Goal: Information Seeking & Learning: Check status

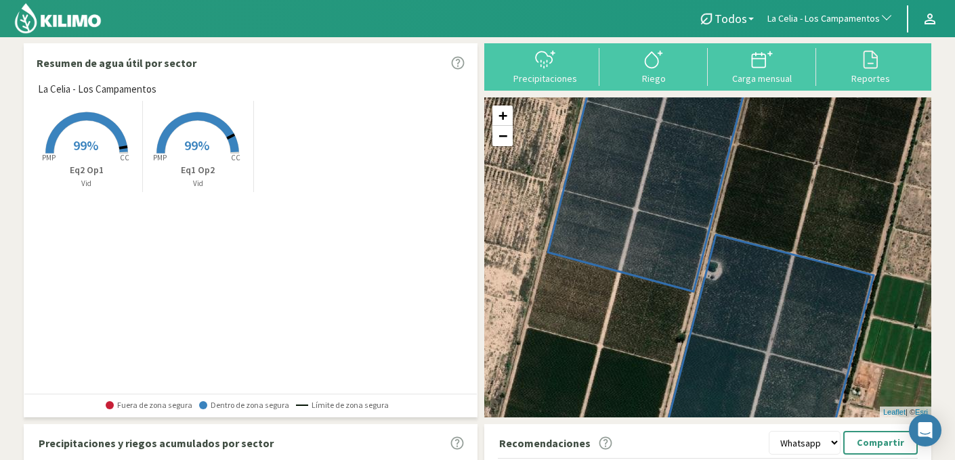
click at [834, 11] on button "La Celia - Los Campamentos" at bounding box center [829, 19] width 139 height 30
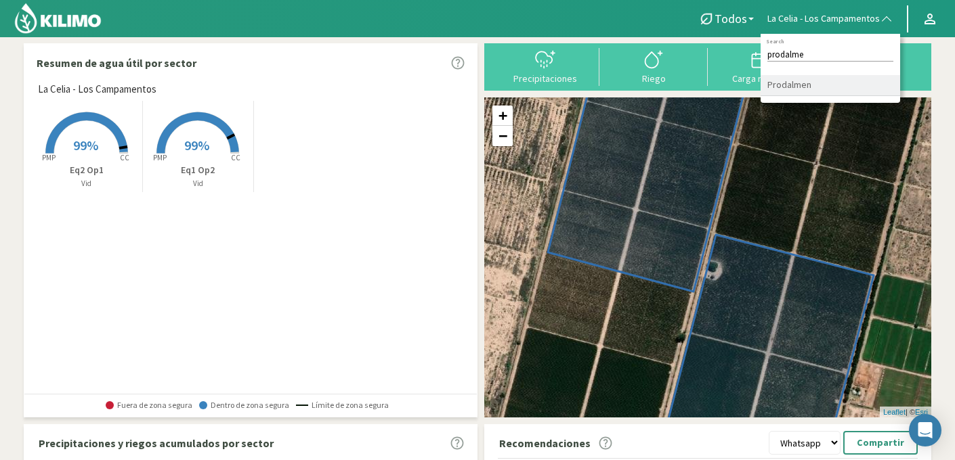
type input "prodalme"
click at [830, 94] on li "Prodalmen" at bounding box center [829, 85] width 139 height 21
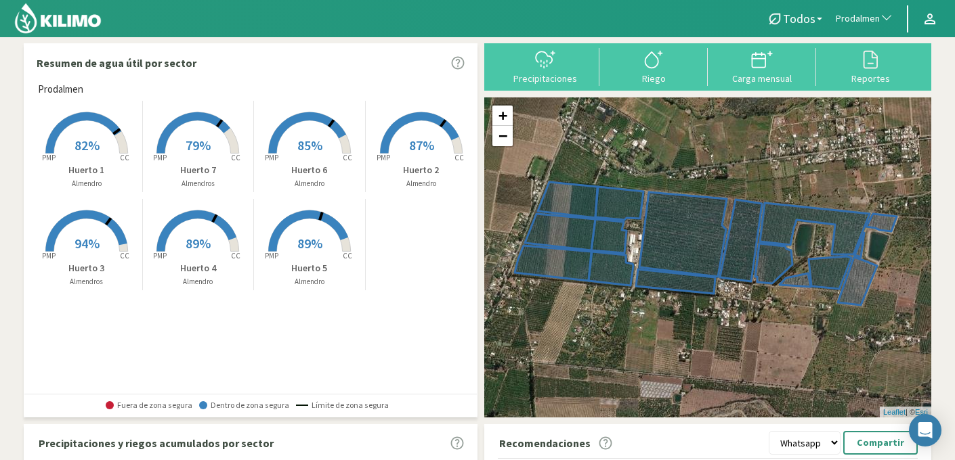
click at [85, 161] on rect at bounding box center [87, 155] width 108 height 108
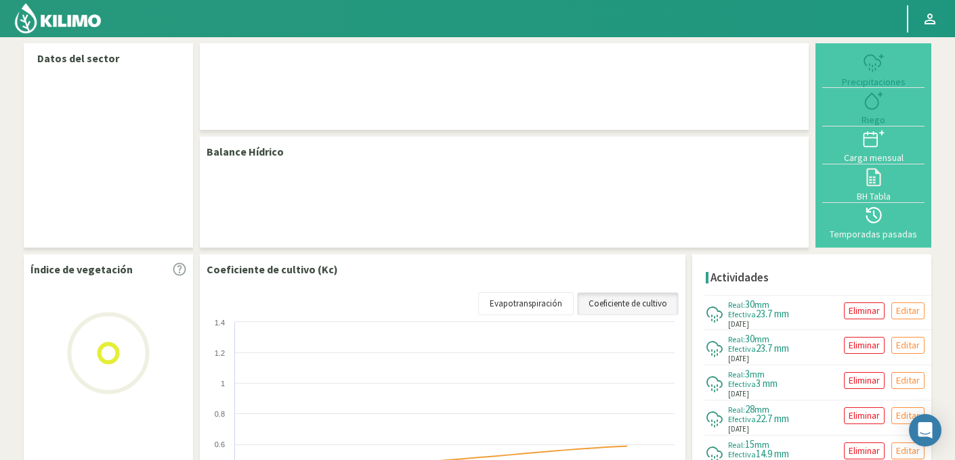
select select "224: Object"
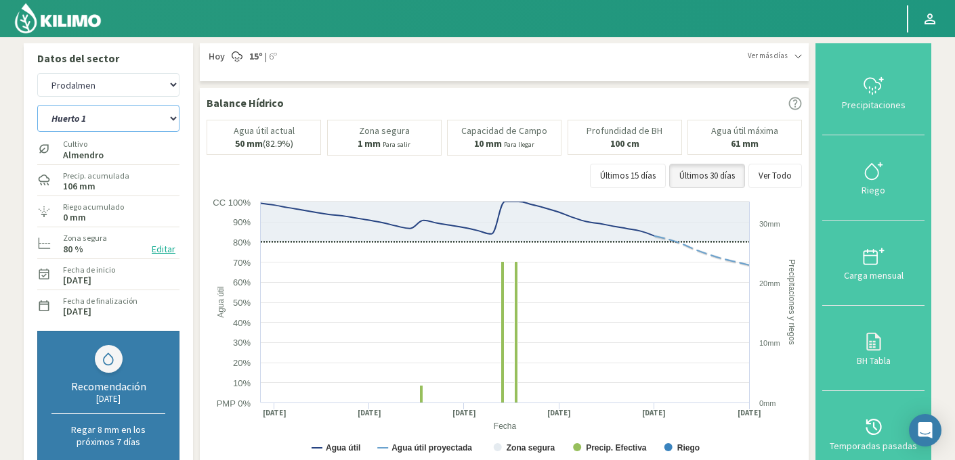
click at [139, 114] on select "Huerto 1 Huerto 2 Huerto 3 Huerto 4 Huerto 5 Huerto 6 Huerto 7" at bounding box center [108, 118] width 142 height 27
click at [37, 105] on select "Huerto 1 Huerto 2 Huerto 3 Huerto 4 Huerto 5 Huerto 6 Huerto 7" at bounding box center [108, 118] width 142 height 27
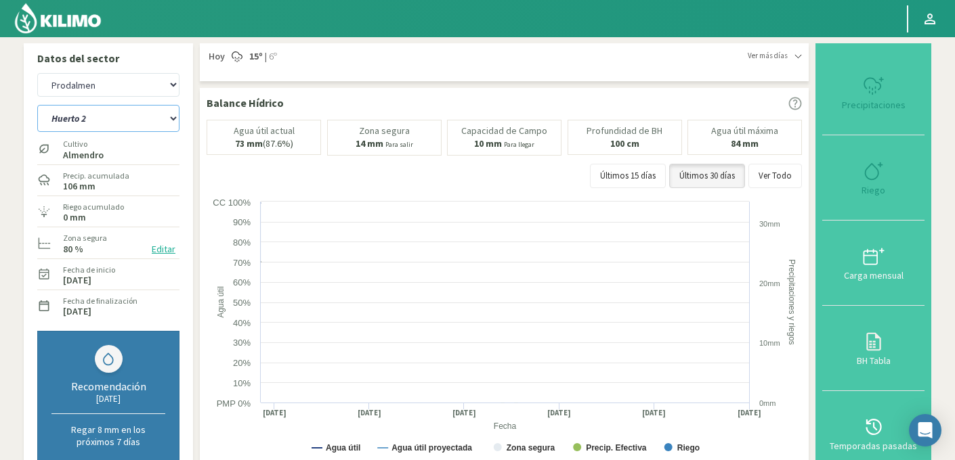
select select "0: Object"
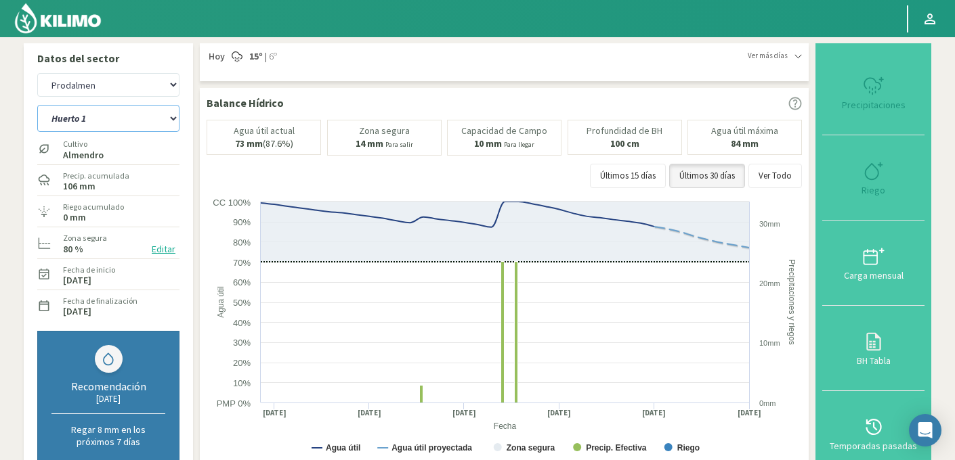
select select "503: Object"
click at [103, 115] on select "Huerto 1 Huerto 2 Huerto 3 Huerto 4 Huerto 5 Huerto 6 Huerto 7" at bounding box center [108, 118] width 142 height 27
click at [37, 105] on select "Huerto 1 Huerto 2 Huerto 3 Huerto 4 Huerto 5 Huerto 6 Huerto 7" at bounding box center [108, 118] width 142 height 27
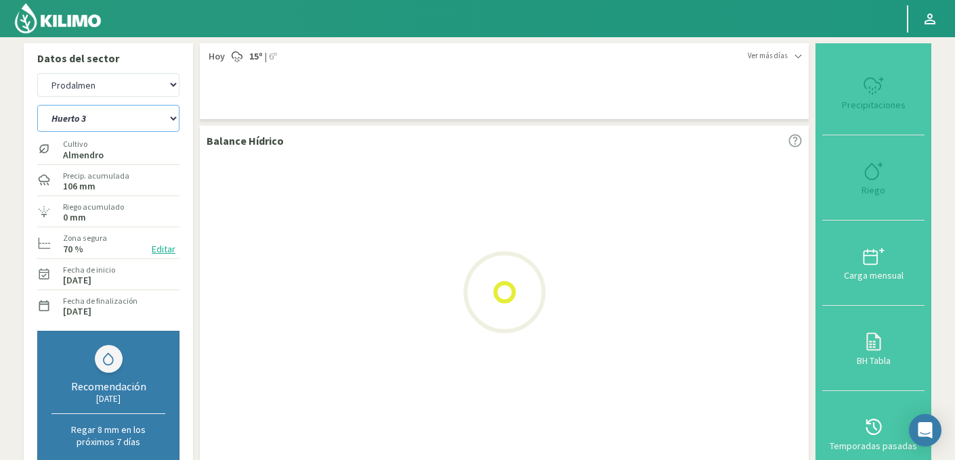
select select "8: Object"
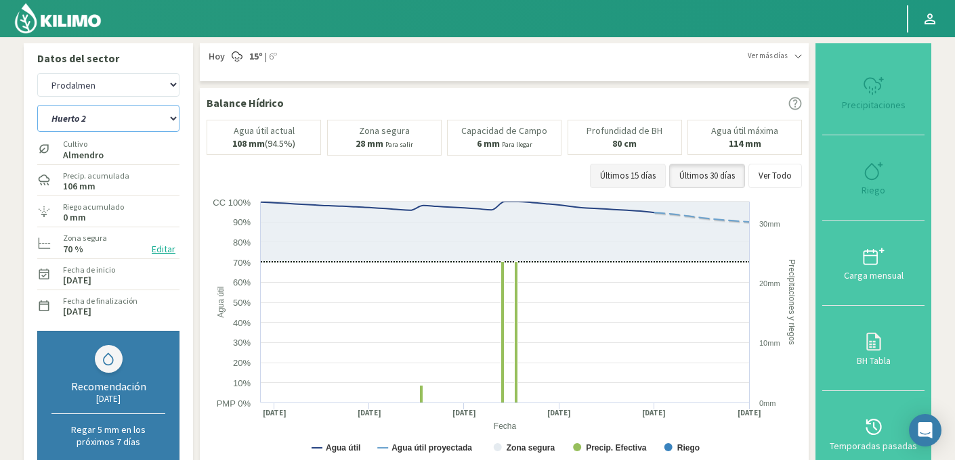
select select "782: Object"
click at [137, 122] on select "Huerto 1 Huerto 2 Huerto 3 Huerto 4 Huerto 5 Huerto 6 Huerto 7" at bounding box center [108, 118] width 142 height 27
click at [37, 105] on select "Huerto 1 Huerto 2 Huerto 3 Huerto 4 Huerto 5 Huerto 6 Huerto 7" at bounding box center [108, 118] width 142 height 27
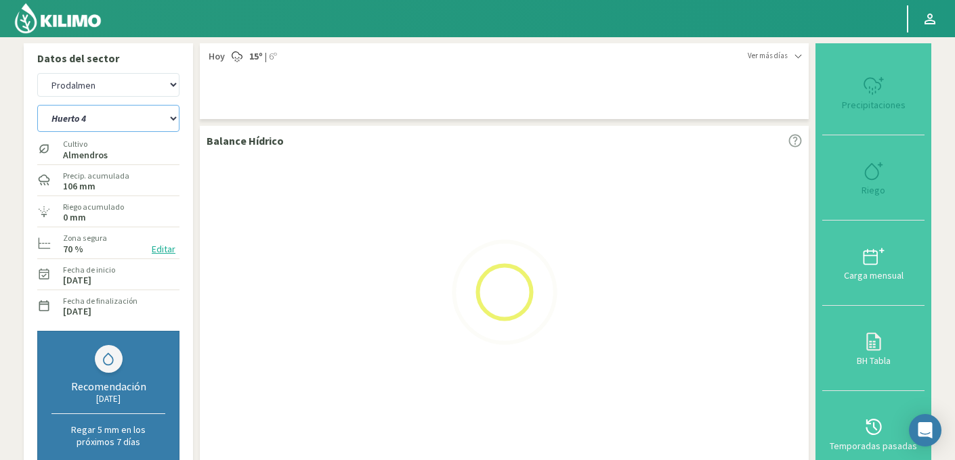
select select "16: Object"
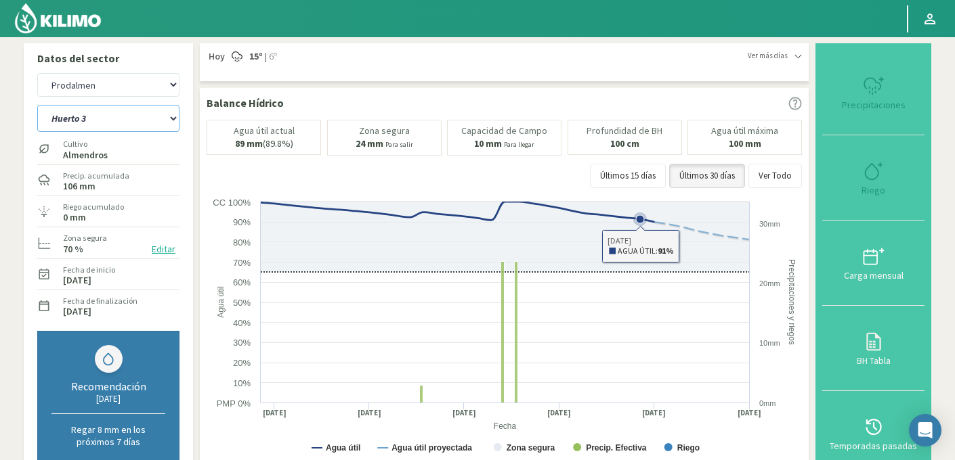
select select "1061: Object"
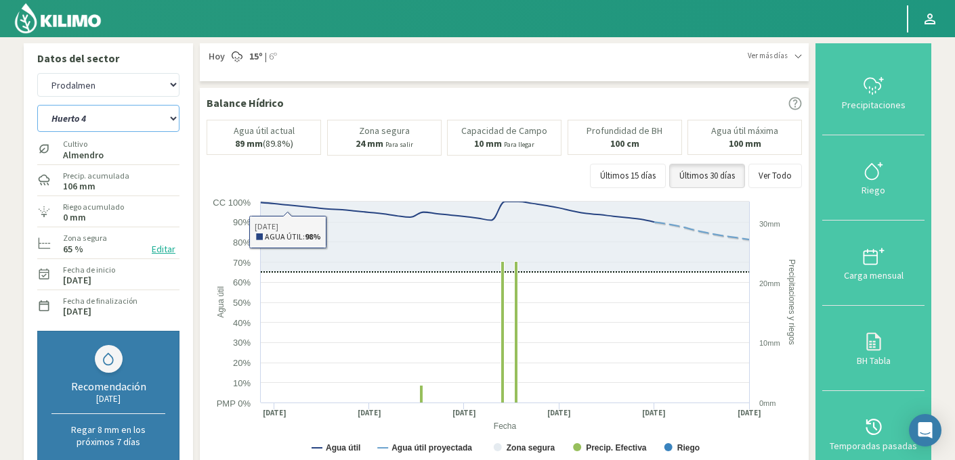
click at [97, 119] on select "Huerto 1 Huerto 2 Huerto 3 Huerto 4 Huerto 5 Huerto 6 Huerto 7" at bounding box center [108, 118] width 142 height 27
click at [37, 105] on select "Huerto 1 Huerto 2 Huerto 3 Huerto 4 Huerto 5 Huerto 6 Huerto 7" at bounding box center [108, 118] width 142 height 27
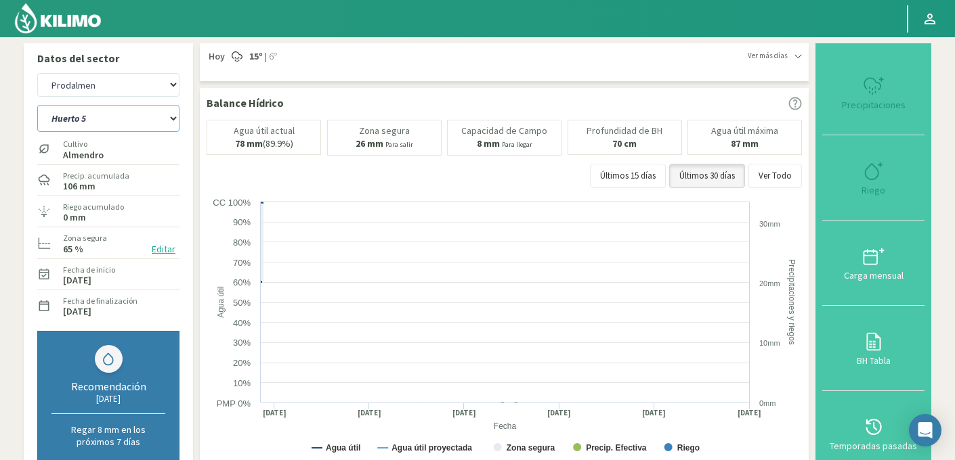
select select "24: Object"
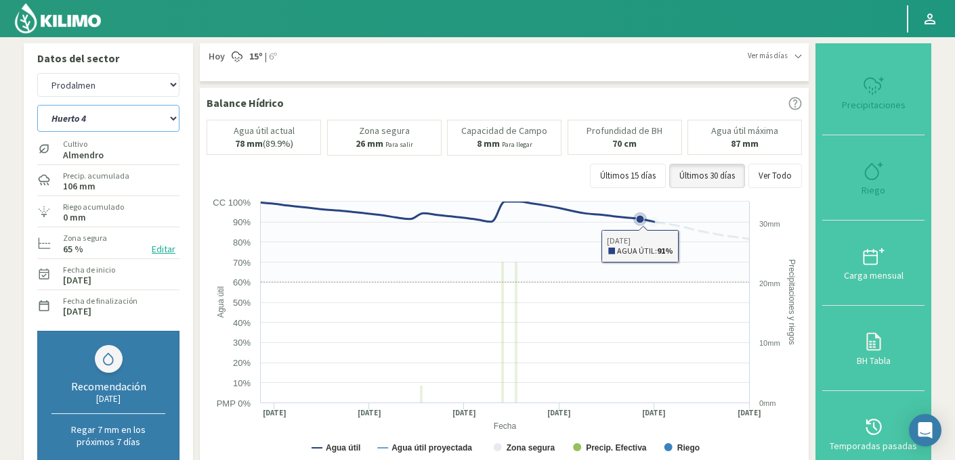
select select "1340: Object"
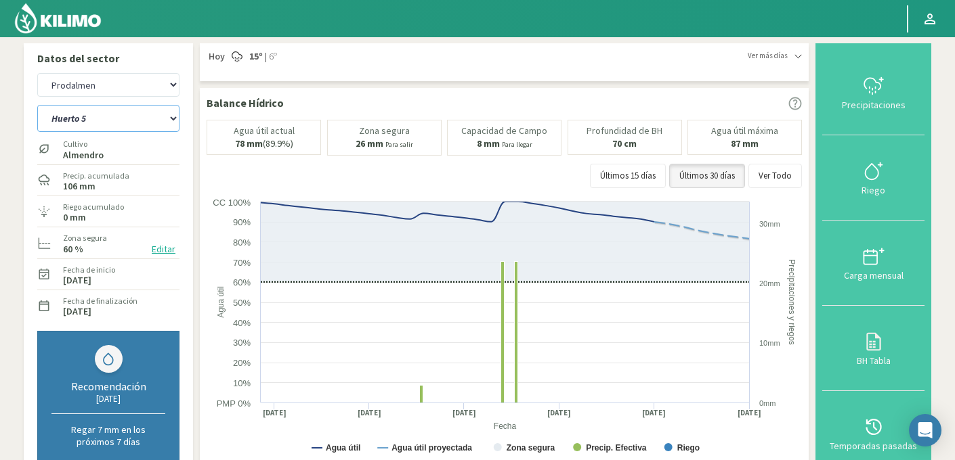
click at [153, 122] on select "Huerto 1 Huerto 2 Huerto 3 Huerto 4 Huerto 5 Huerto 6 Huerto 7" at bounding box center [108, 118] width 142 height 27
click at [37, 105] on select "Huerto 1 Huerto 2 Huerto 3 Huerto 4 Huerto 5 Huerto 6 Huerto 7" at bounding box center [108, 118] width 142 height 27
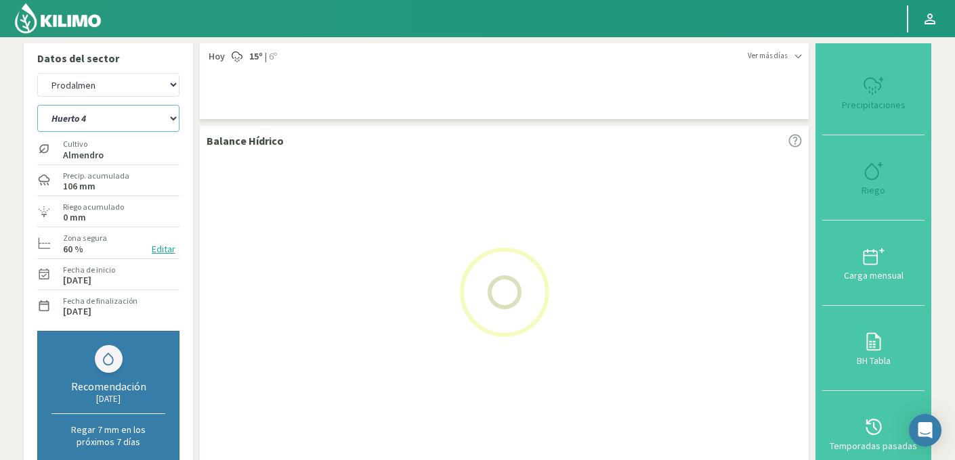
select select "32: Object"
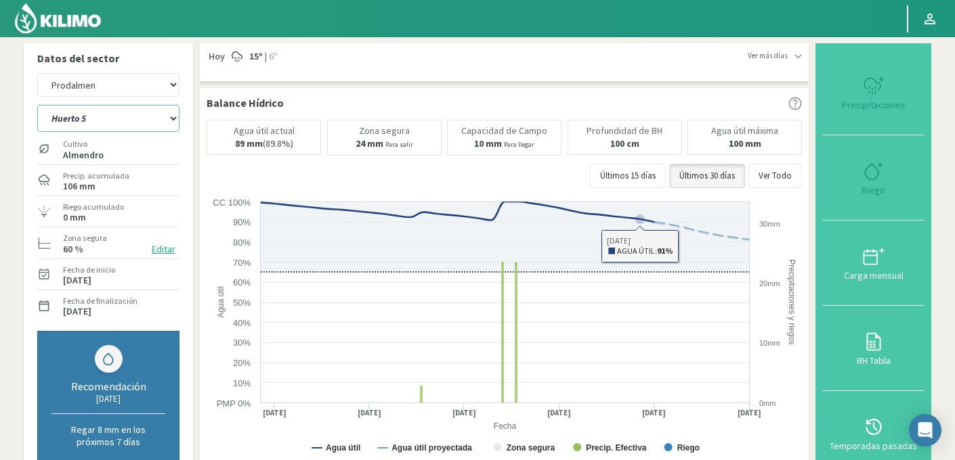
select select "1619: Object"
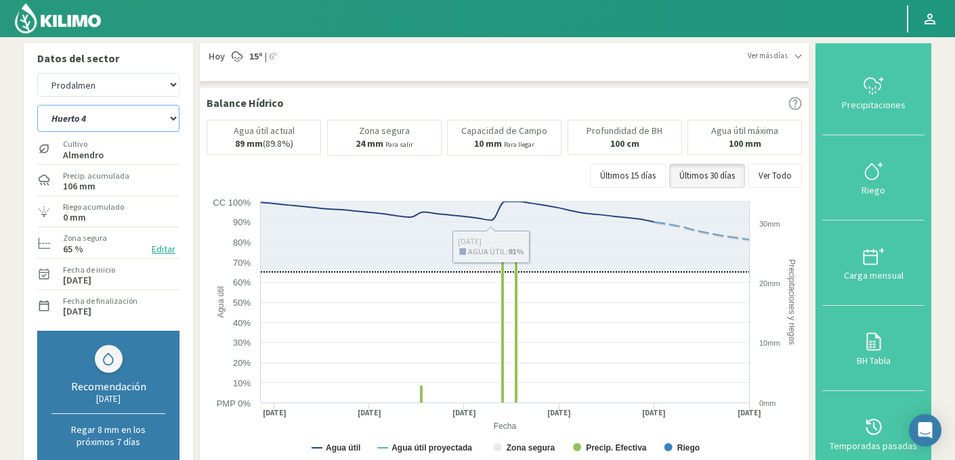
click at [118, 116] on select "Huerto 1 Huerto 2 Huerto 3 Huerto 4 Huerto 5 Huerto 6 Huerto 7" at bounding box center [108, 118] width 142 height 27
click at [37, 105] on select "Huerto 1 Huerto 2 Huerto 3 Huerto 4 Huerto 5 Huerto 6 Huerto 7" at bounding box center [108, 118] width 142 height 27
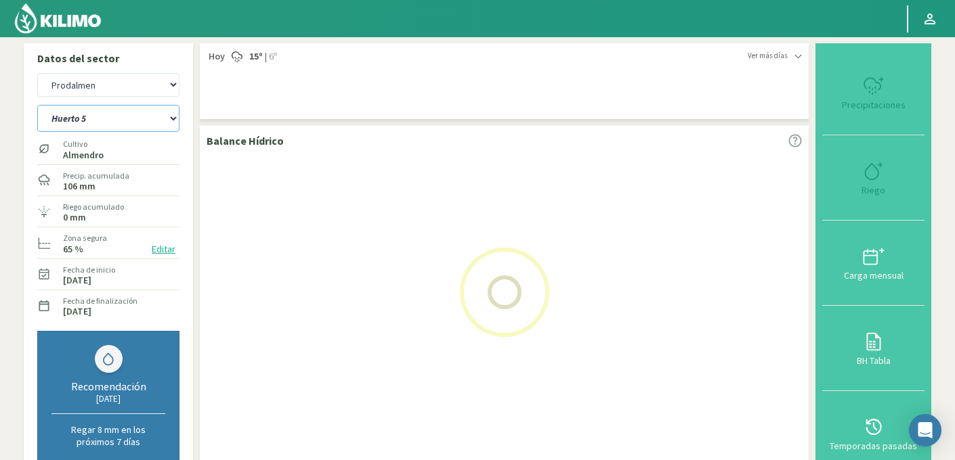
select select "38: Object"
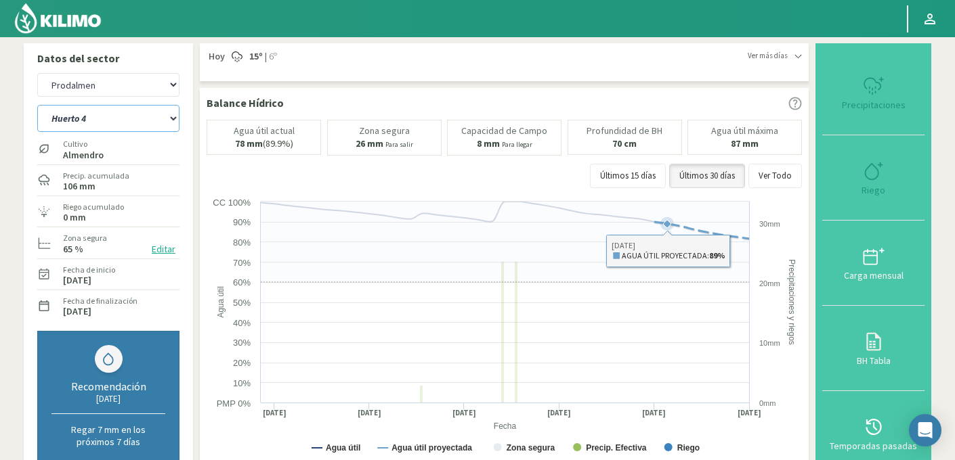
select select "1898: Object"
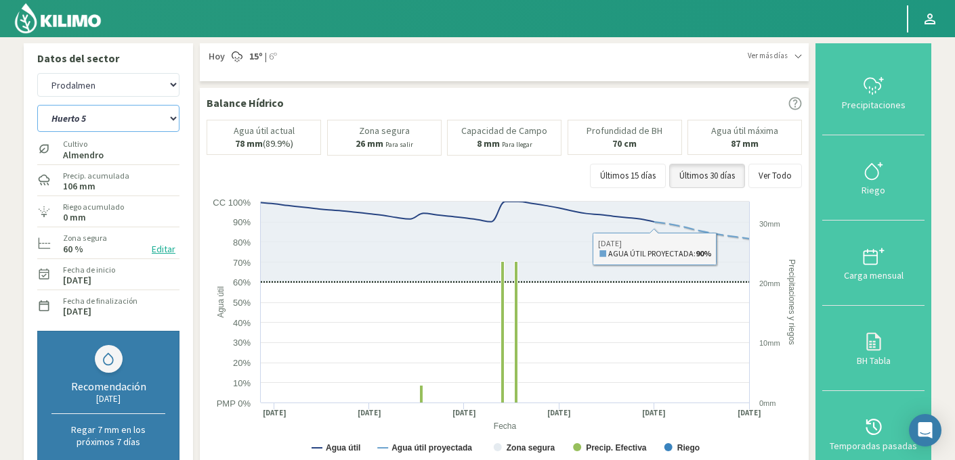
click at [127, 127] on select "Huerto 1 Huerto 2 Huerto 3 Huerto 4 Huerto 5 Huerto 6 Huerto 7" at bounding box center [108, 118] width 142 height 27
click at [37, 105] on select "Huerto 1 Huerto 2 Huerto 3 Huerto 4 Huerto 5 Huerto 6 Huerto 7" at bounding box center [108, 118] width 142 height 27
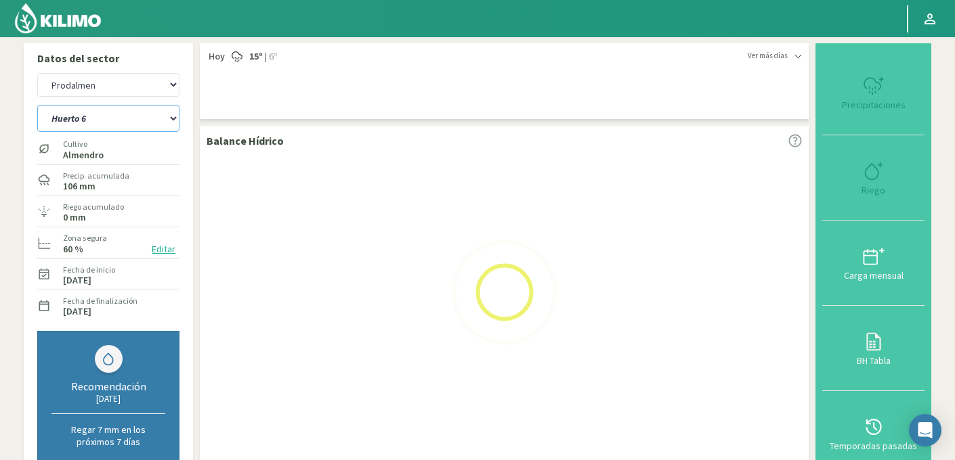
select select "46: Object"
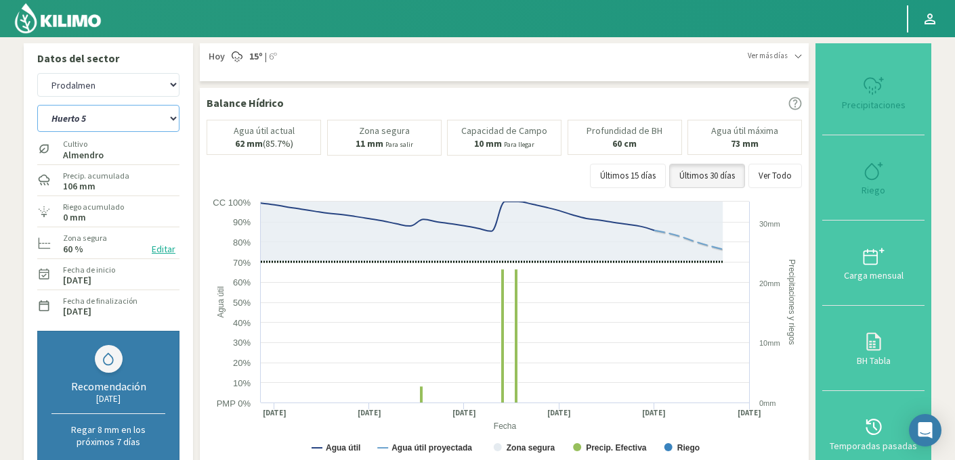
select select "2177: Object"
click at [116, 116] on select "Huerto 1 Huerto 2 Huerto 3 Huerto 4 Huerto 5 Huerto 6 Huerto 7" at bounding box center [108, 118] width 142 height 27
click at [37, 105] on select "Huerto 1 Huerto 2 Huerto 3 Huerto 4 Huerto 5 Huerto 6 Huerto 7" at bounding box center [108, 118] width 142 height 27
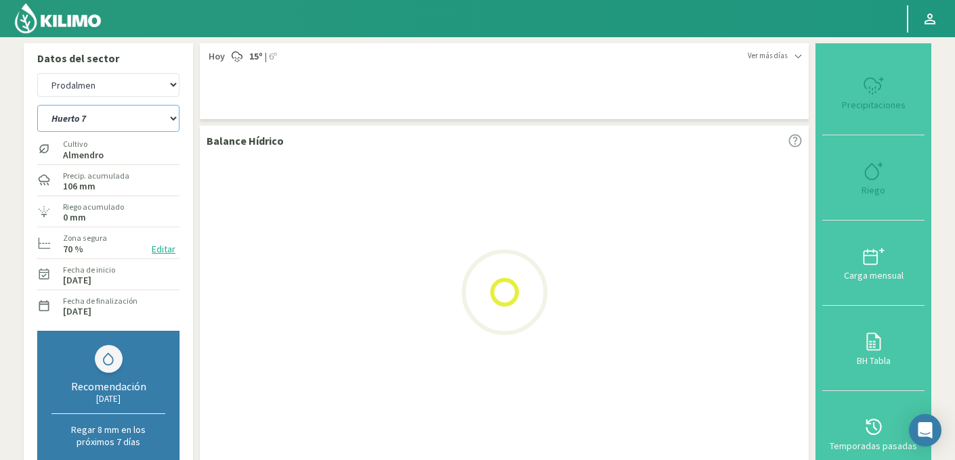
select select "54: Object"
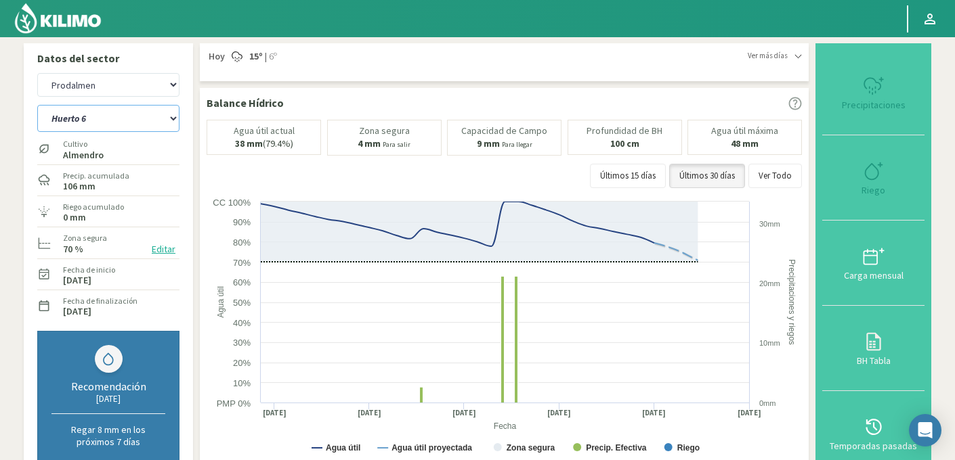
select select "2456: Object"
select select "62: Object"
